Goal: Transaction & Acquisition: Subscribe to service/newsletter

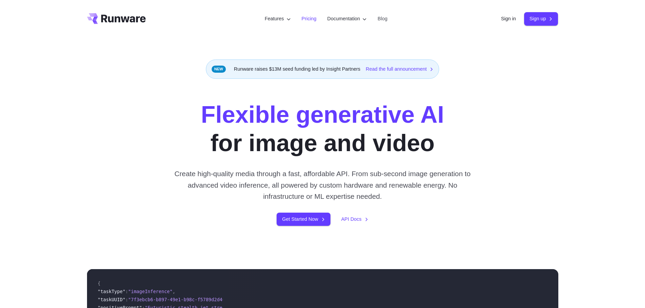
click at [308, 17] on link "Pricing" at bounding box center [309, 19] width 15 height 8
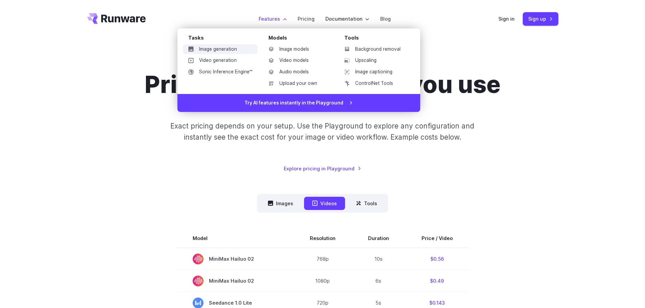
click at [222, 48] on link "Image generation" at bounding box center [220, 49] width 75 height 10
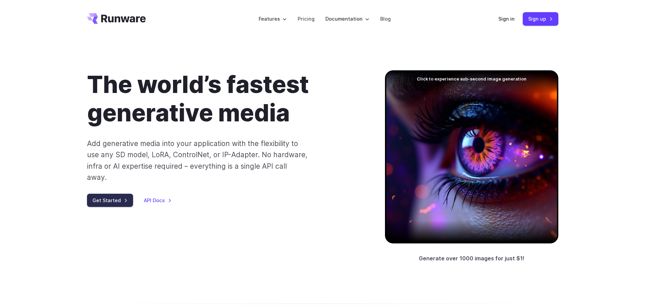
click at [109, 194] on link "Get Started" at bounding box center [110, 200] width 46 height 13
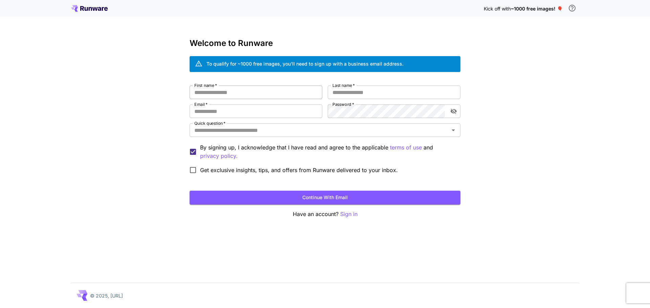
click at [215, 92] on input "First name   *" at bounding box center [256, 93] width 133 height 14
click at [258, 93] on input "First name   *" at bounding box center [256, 93] width 133 height 14
type input "*********"
click at [359, 92] on input "Last name   *" at bounding box center [394, 93] width 133 height 14
type input "*****"
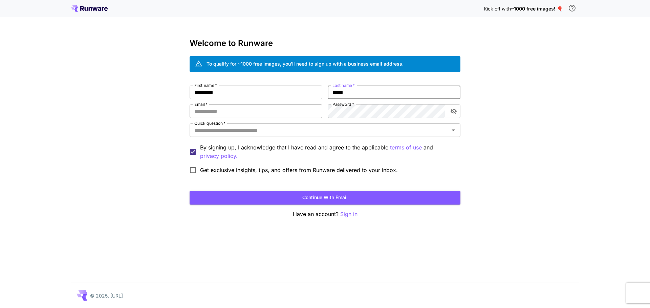
click at [273, 107] on input "Email   *" at bounding box center [256, 112] width 133 height 14
type input "**********"
click at [512, 114] on div "**********" at bounding box center [325, 154] width 650 height 308
click at [499, 93] on div "**********" at bounding box center [325, 154] width 650 height 308
click at [455, 113] on icon "toggle password visibility" at bounding box center [454, 111] width 6 height 5
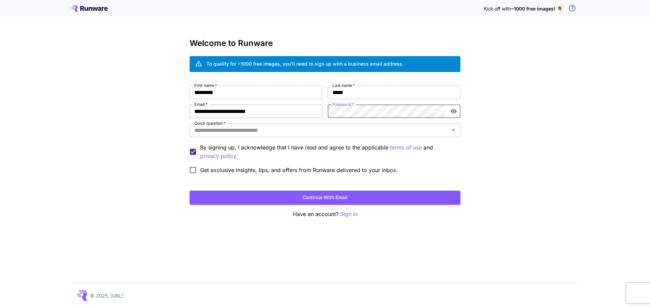
click at [308, 107] on div "**********" at bounding box center [325, 132] width 271 height 92
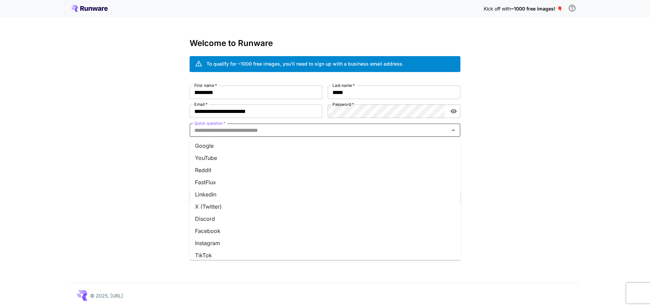
click at [212, 129] on input "Quick question   *" at bounding box center [320, 130] width 256 height 9
click at [211, 144] on li "Google" at bounding box center [325, 146] width 271 height 12
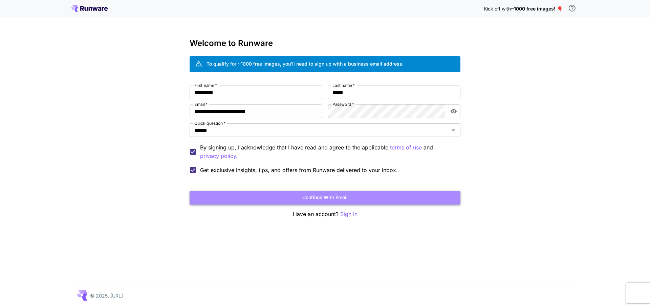
click at [321, 197] on button "Continue with email" at bounding box center [325, 198] width 271 height 14
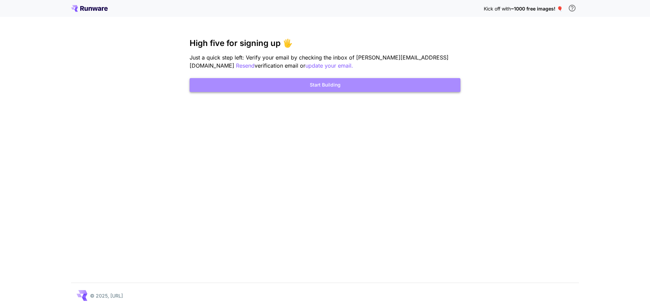
click at [323, 82] on button "Start Building" at bounding box center [325, 85] width 271 height 14
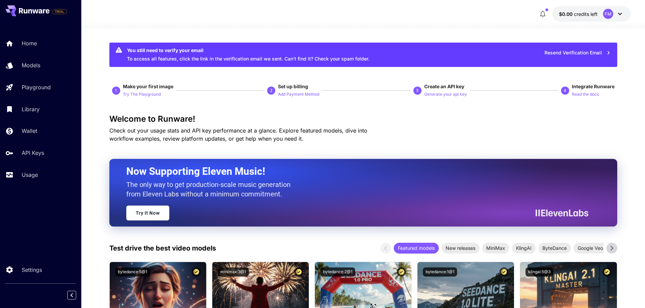
click at [618, 13] on icon at bounding box center [620, 14] width 8 height 8
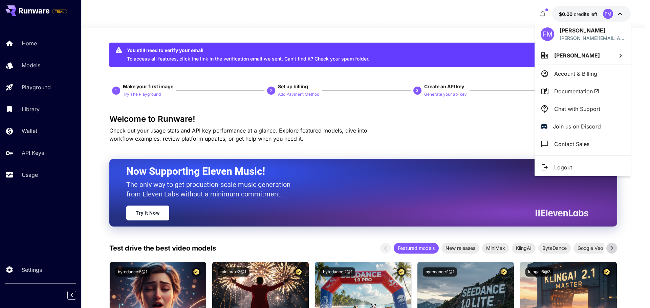
click at [432, 18] on div at bounding box center [325, 154] width 650 height 308
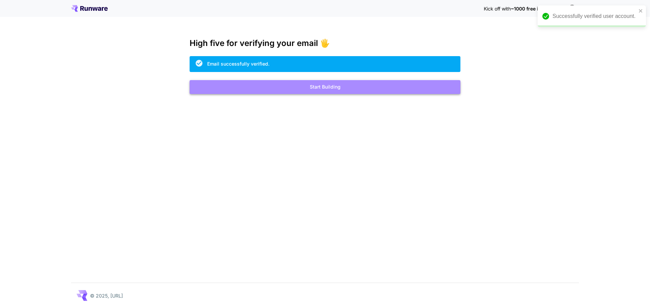
click at [326, 86] on button "Start Building" at bounding box center [325, 87] width 271 height 14
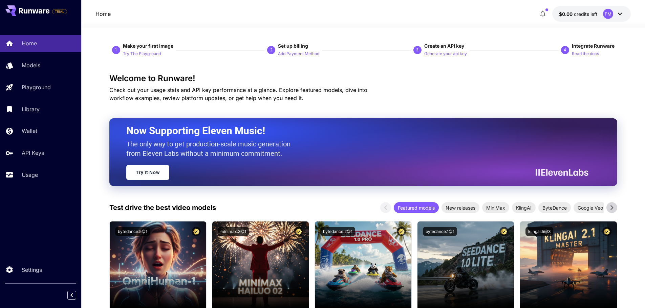
click at [543, 14] on icon "button" at bounding box center [543, 14] width 8 height 8
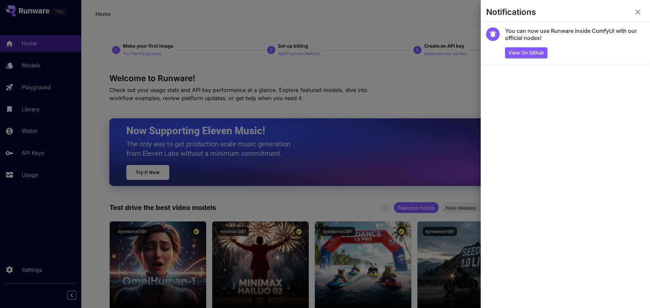
click at [324, 24] on div at bounding box center [325, 154] width 650 height 308
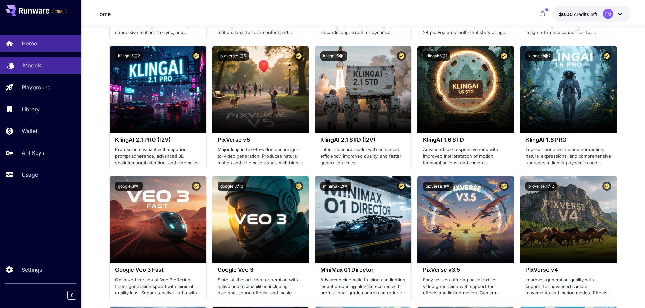
scroll to position [305, 0]
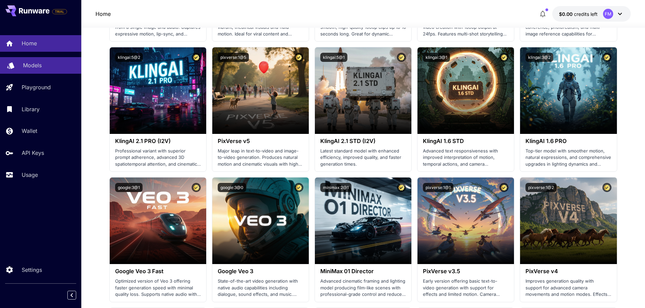
click at [39, 64] on p "Models" at bounding box center [32, 65] width 19 height 8
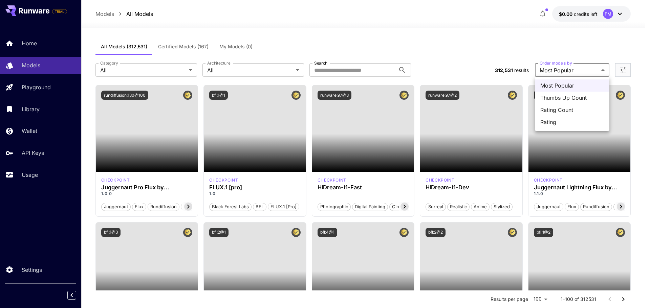
click at [478, 15] on div at bounding box center [325, 154] width 650 height 308
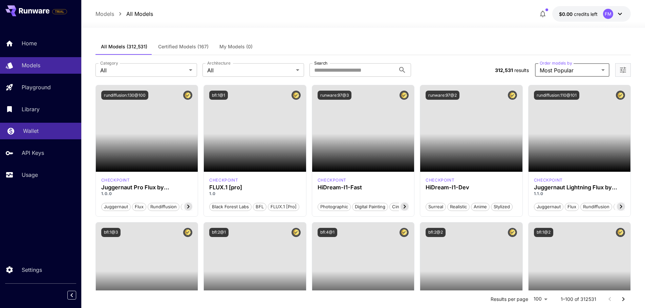
click at [30, 131] on p "Wallet" at bounding box center [31, 131] width 16 height 8
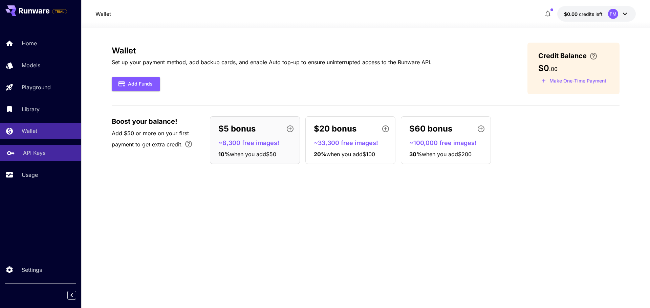
click at [33, 153] on p "API Keys" at bounding box center [34, 153] width 22 height 8
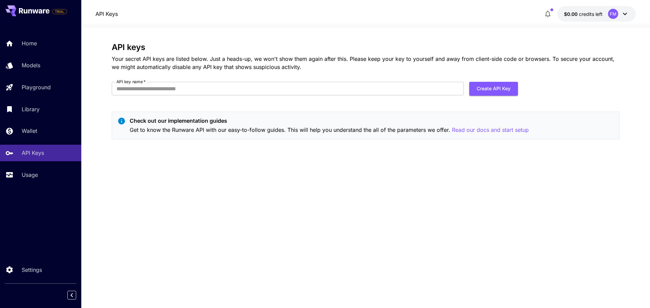
click at [622, 14] on icon at bounding box center [625, 14] width 8 height 8
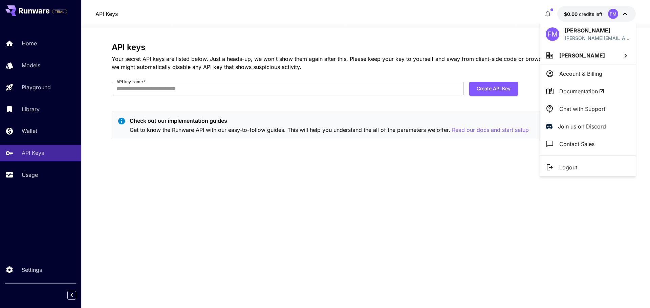
click at [29, 43] on div at bounding box center [325, 154] width 650 height 308
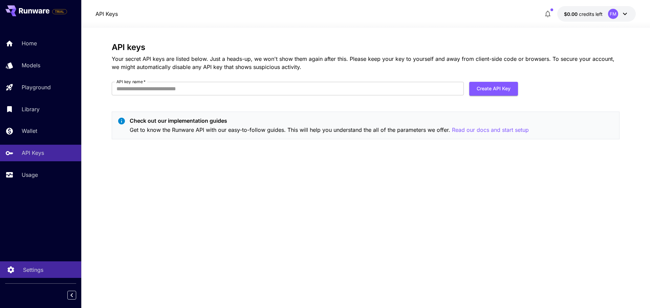
click at [29, 271] on p "Settings" at bounding box center [33, 270] width 20 height 8
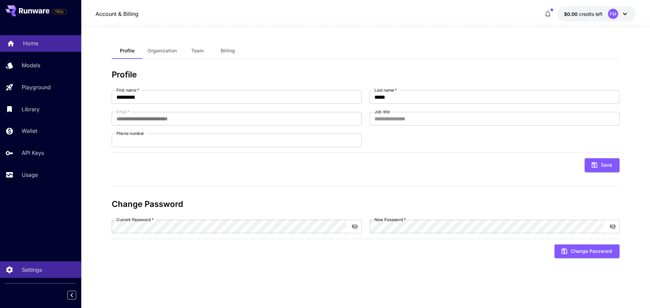
click at [30, 40] on p "Home" at bounding box center [30, 43] width 15 height 8
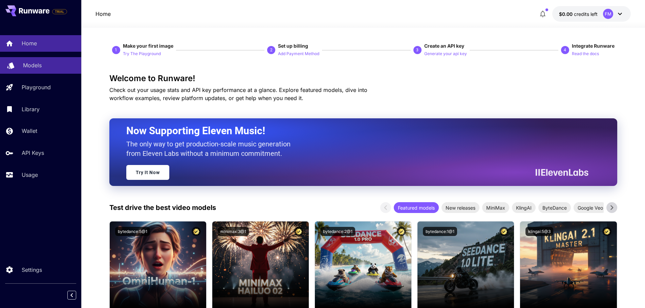
click at [33, 65] on p "Models" at bounding box center [32, 65] width 19 height 8
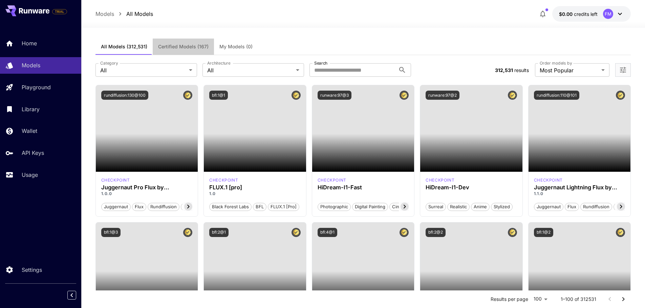
click at [178, 44] on span "Certified Models (167)" at bounding box center [183, 47] width 50 height 6
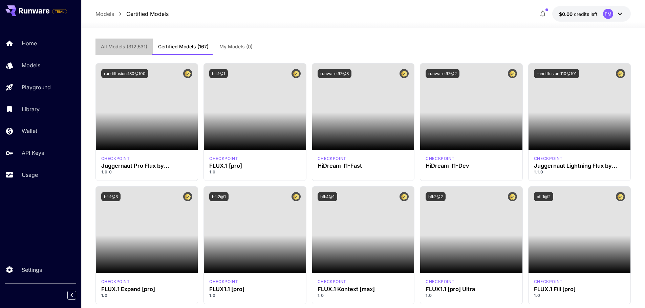
click at [130, 46] on span "All Models (312,531)" at bounding box center [124, 47] width 46 height 6
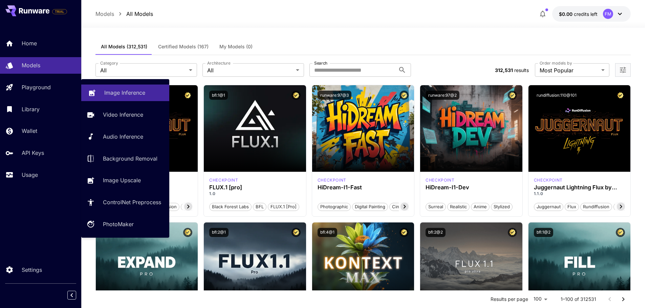
click at [118, 92] on p "Image Inference" at bounding box center [124, 93] width 41 height 8
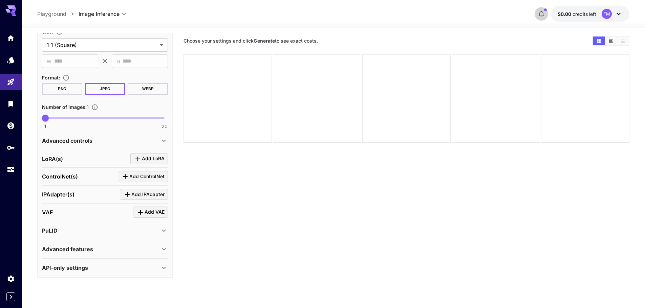
click at [540, 10] on icon "button" at bounding box center [541, 14] width 8 height 8
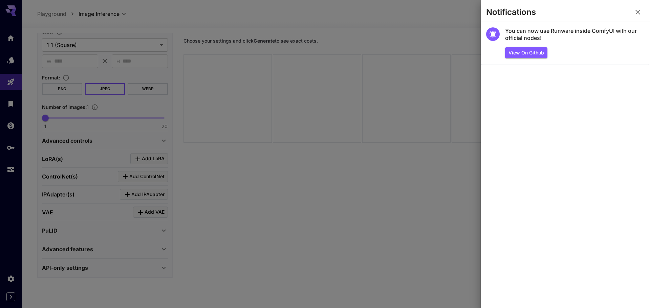
click at [182, 15] on div at bounding box center [325, 154] width 650 height 308
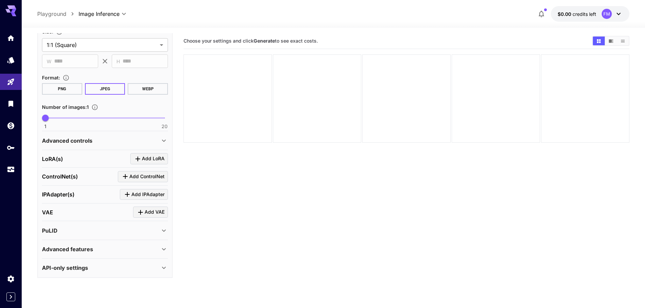
click at [15, 9] on icon at bounding box center [13, 11] width 5 height 4
click at [14, 37] on icon "Home" at bounding box center [11, 36] width 7 height 6
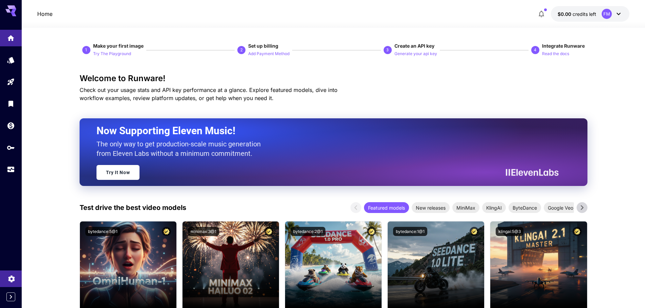
click at [16, 274] on link at bounding box center [11, 279] width 22 height 17
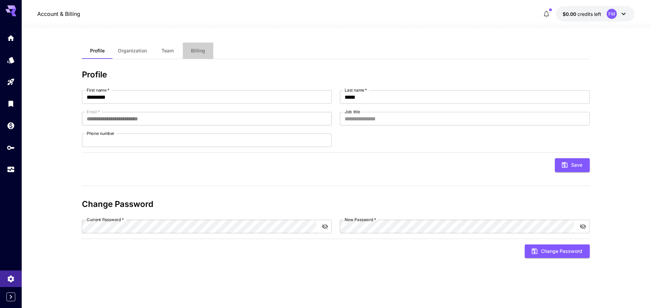
click at [199, 48] on span "Billing" at bounding box center [198, 51] width 14 height 6
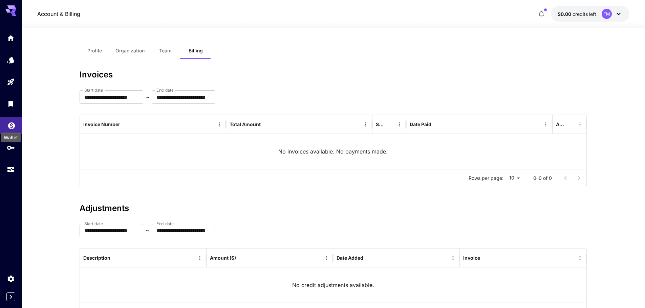
click at [9, 123] on icon "Wallet" at bounding box center [11, 124] width 7 height 7
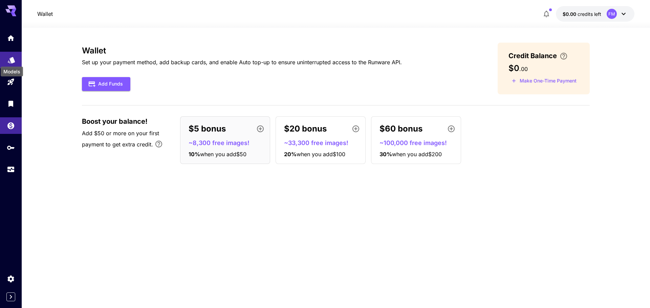
click at [9, 61] on icon "Models" at bounding box center [11, 58] width 8 height 8
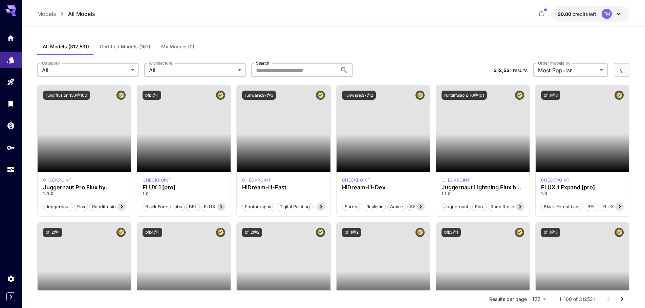
click at [51, 16] on p "Models" at bounding box center [46, 14] width 19 height 8
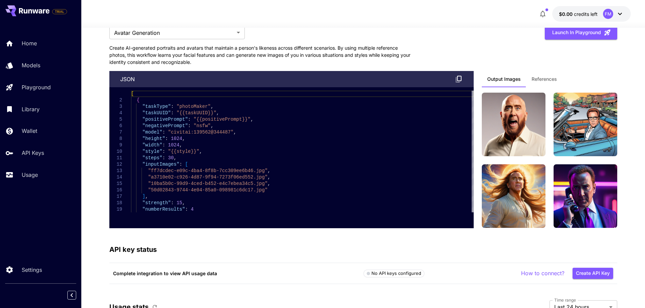
scroll to position [1559, 0]
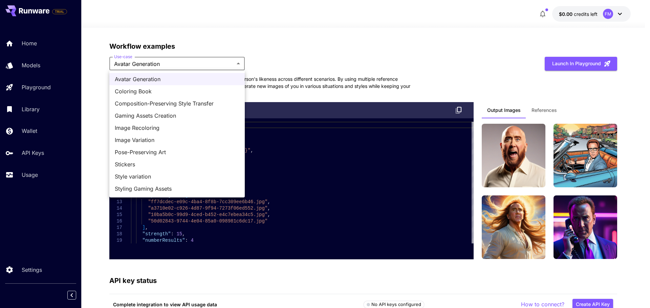
click at [327, 46] on div at bounding box center [325, 154] width 650 height 308
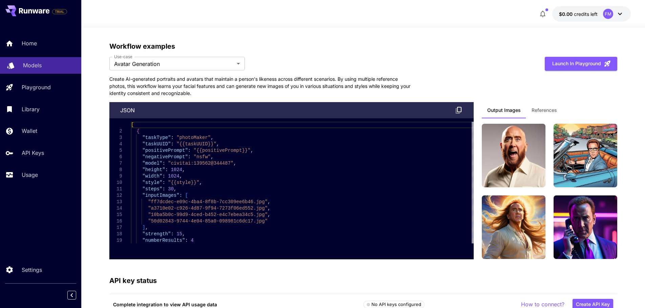
click at [29, 66] on p "Models" at bounding box center [32, 65] width 19 height 8
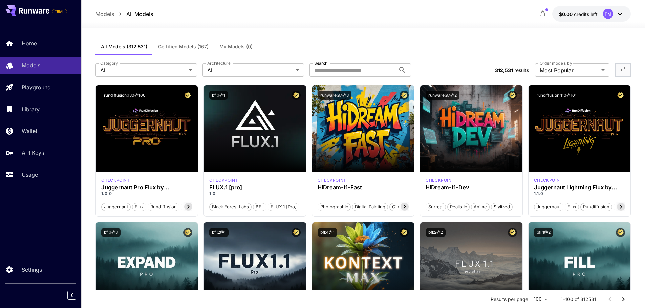
click at [619, 14] on icon at bounding box center [620, 14] width 8 height 8
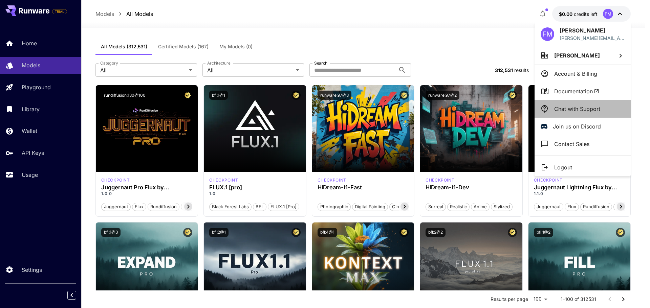
click at [579, 107] on p "Chat with Support" at bounding box center [577, 109] width 46 height 8
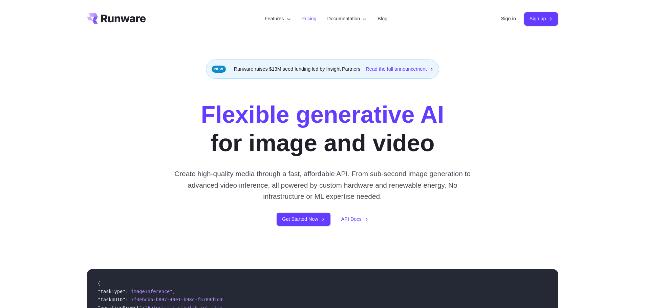
click at [305, 17] on link "Pricing" at bounding box center [309, 19] width 15 height 8
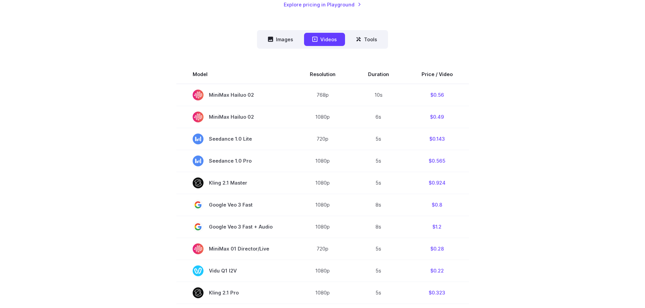
scroll to position [169, 0]
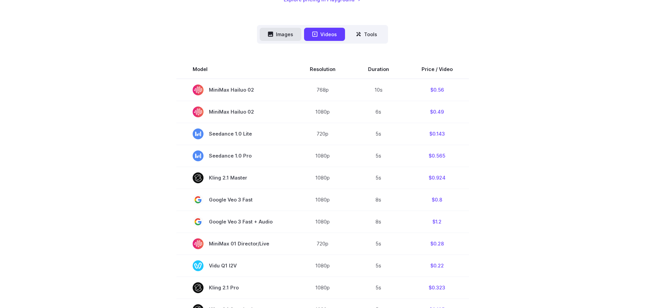
click at [286, 33] on button "Images" at bounding box center [281, 34] width 42 height 13
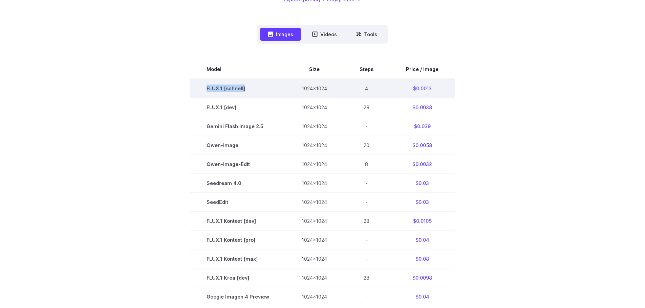
drag, startPoint x: 203, startPoint y: 89, endPoint x: 252, endPoint y: 90, distance: 48.8
click at [252, 90] on td "FLUX.1 [schnell]" at bounding box center [237, 88] width 95 height 19
click at [422, 89] on td "$0.0013" at bounding box center [422, 88] width 65 height 19
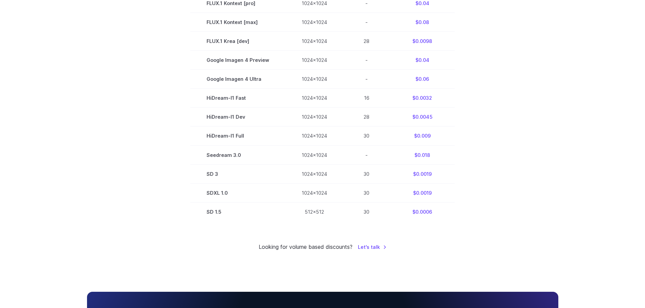
scroll to position [474, 0]
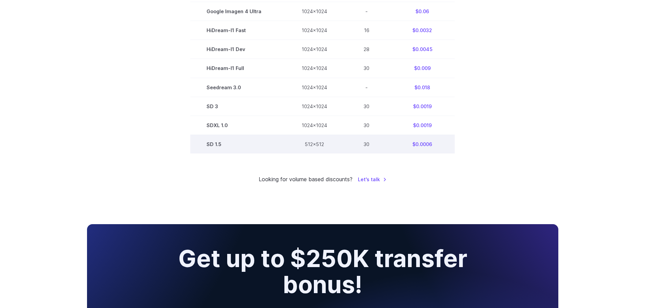
click at [215, 145] on td "SD 1.5" at bounding box center [237, 144] width 95 height 19
drag, startPoint x: 332, startPoint y: 143, endPoint x: 195, endPoint y: 140, distance: 137.2
click at [195, 140] on tr "SD 1.5 512x512 30 $0.0006" at bounding box center [322, 144] width 264 height 19
click at [228, 138] on td "SD 1.5" at bounding box center [237, 144] width 95 height 19
drag, startPoint x: 228, startPoint y: 143, endPoint x: 198, endPoint y: 144, distance: 29.8
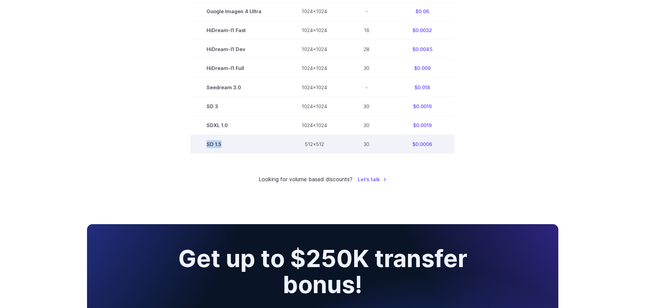
click at [198, 144] on td "SD 1.5" at bounding box center [237, 144] width 95 height 19
copy td "SD 1.5"
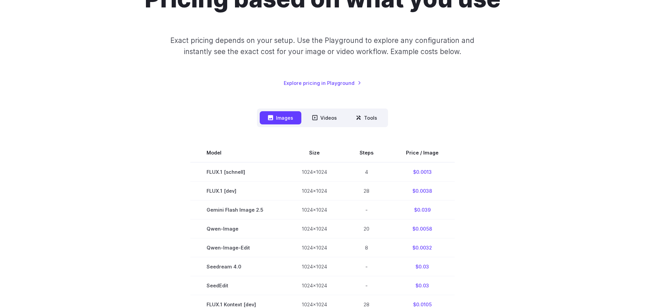
scroll to position [0, 0]
